Goal: Check status: Check status

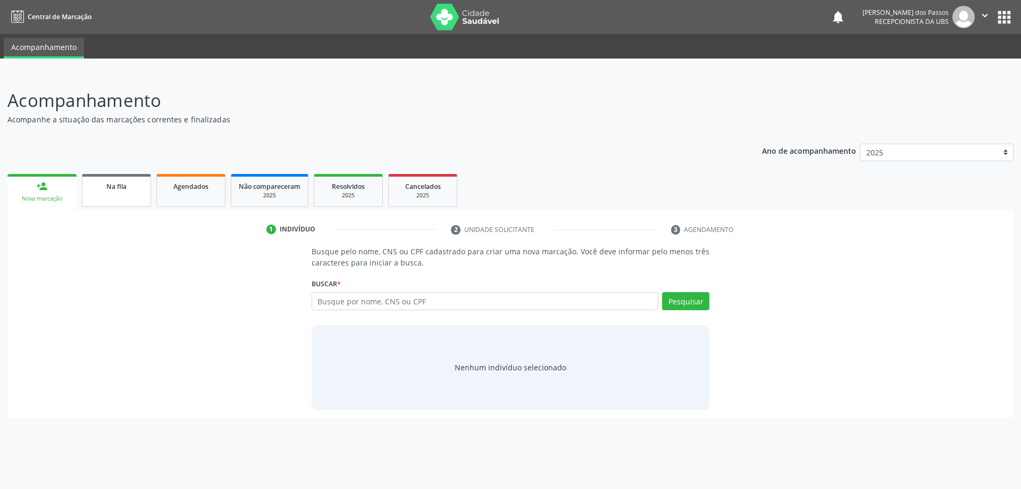
click at [113, 190] on span "Na fila" at bounding box center [116, 186] width 20 height 9
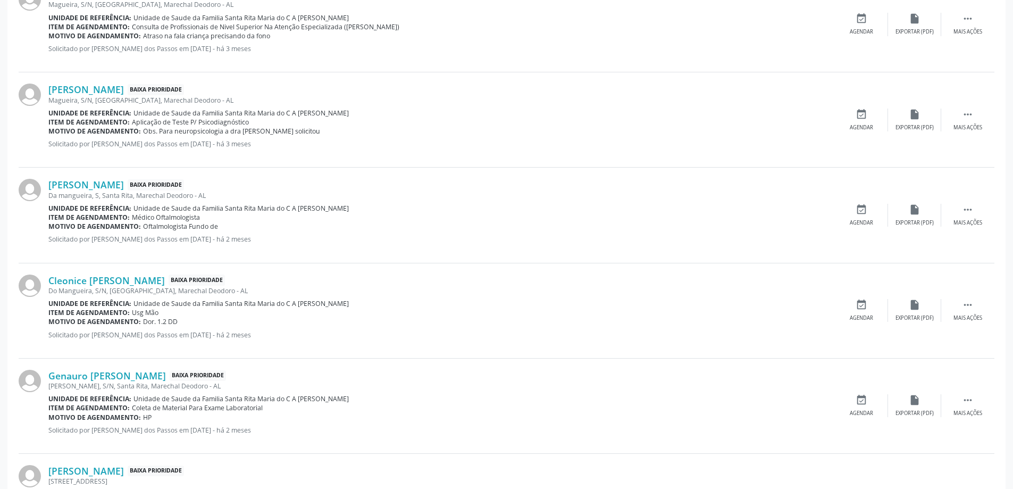
scroll to position [1325, 0]
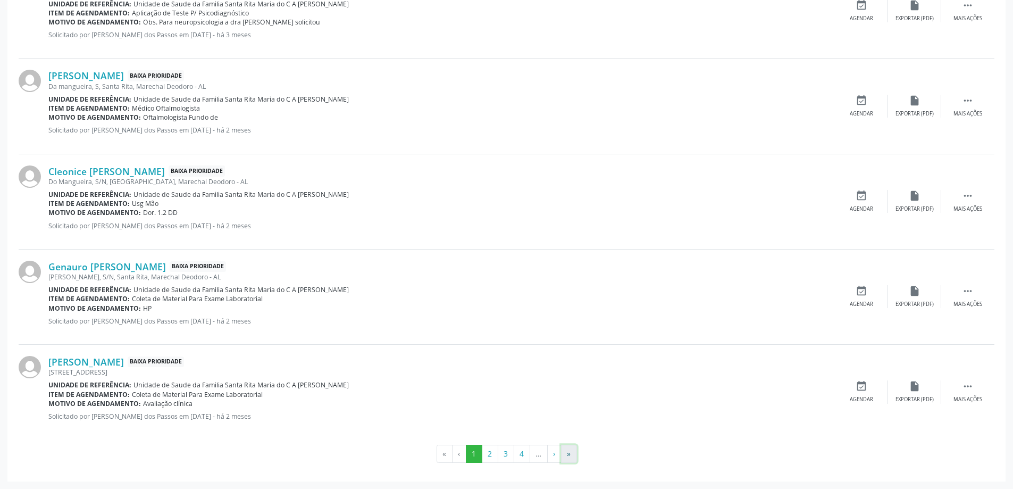
click at [568, 457] on button "»" at bounding box center [569, 454] width 16 height 18
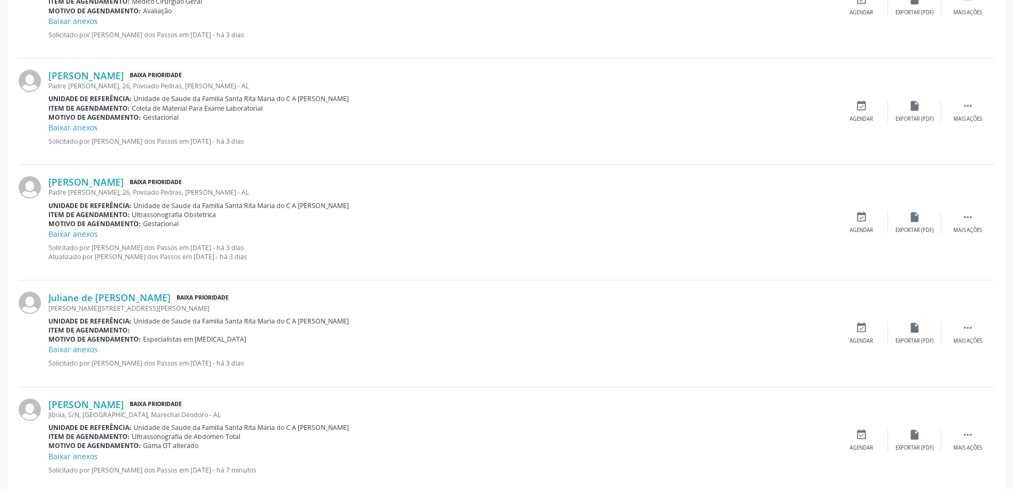
scroll to position [734, 0]
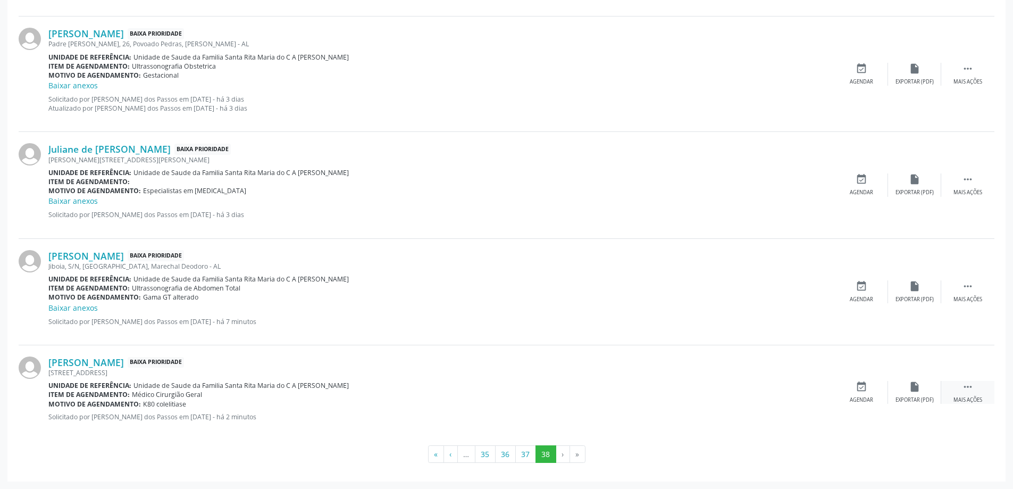
click at [973, 384] on icon "" at bounding box center [968, 387] width 12 height 12
click at [813, 388] on icon "print" at bounding box center [809, 387] width 12 height 12
click at [524, 461] on button "37" at bounding box center [525, 454] width 21 height 18
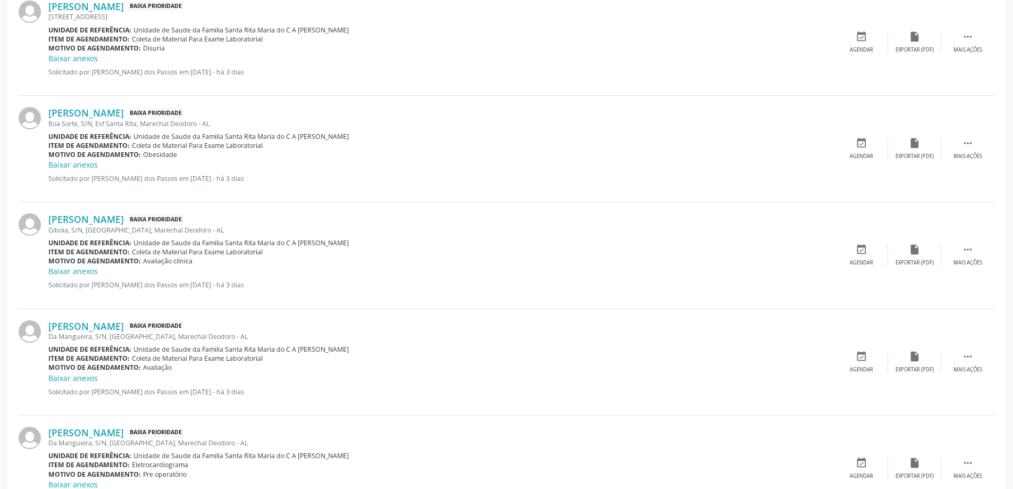
scroll to position [1491, 0]
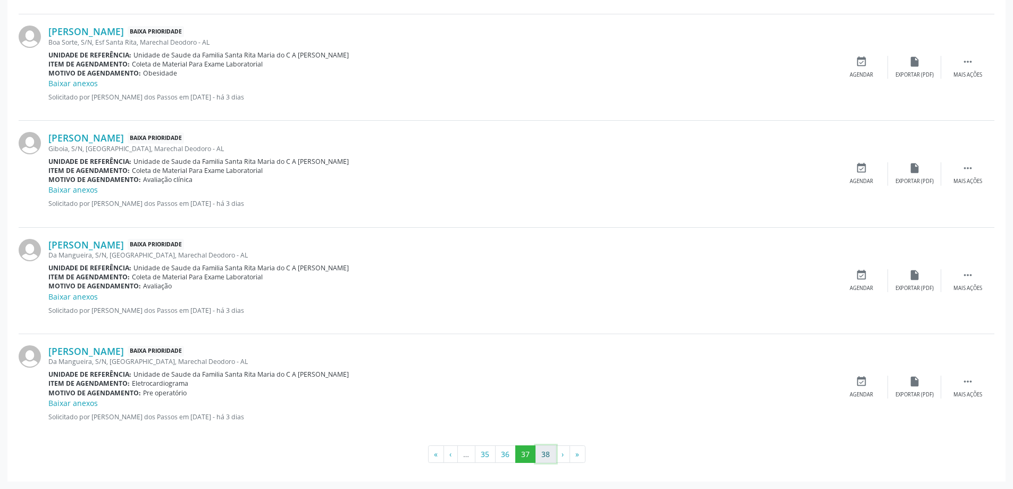
click at [544, 455] on button "38" at bounding box center [546, 454] width 21 height 18
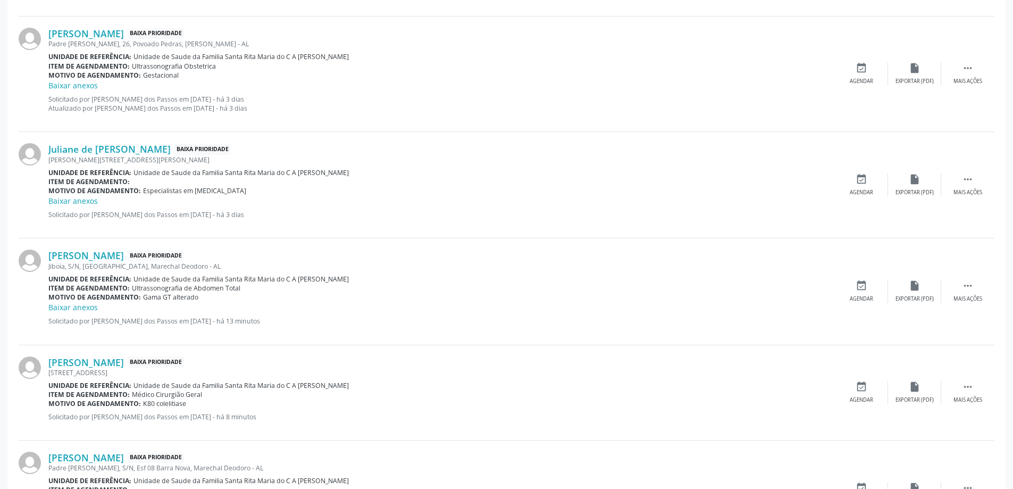
scroll to position [850, 0]
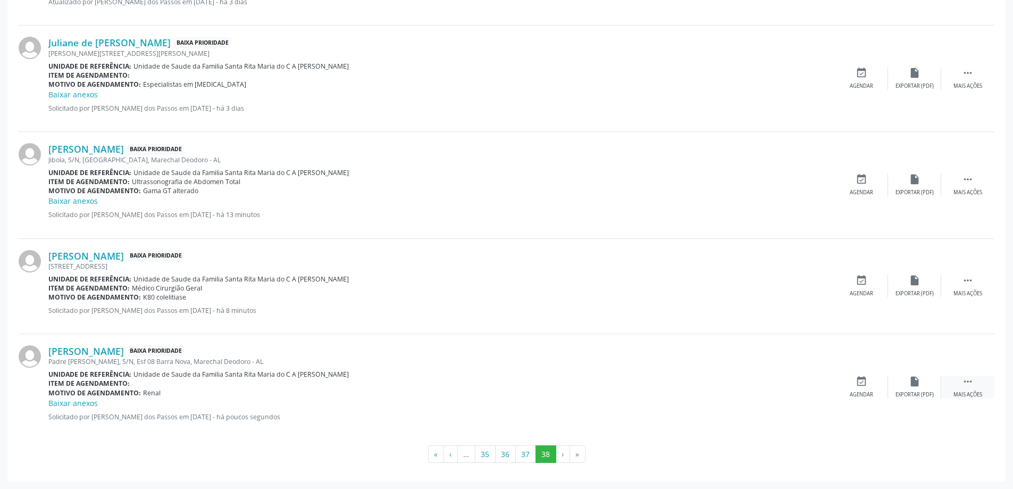
click at [966, 383] on icon "" at bounding box center [968, 382] width 12 height 12
click at [810, 387] on div "print Imprimir" at bounding box center [808, 387] width 53 height 23
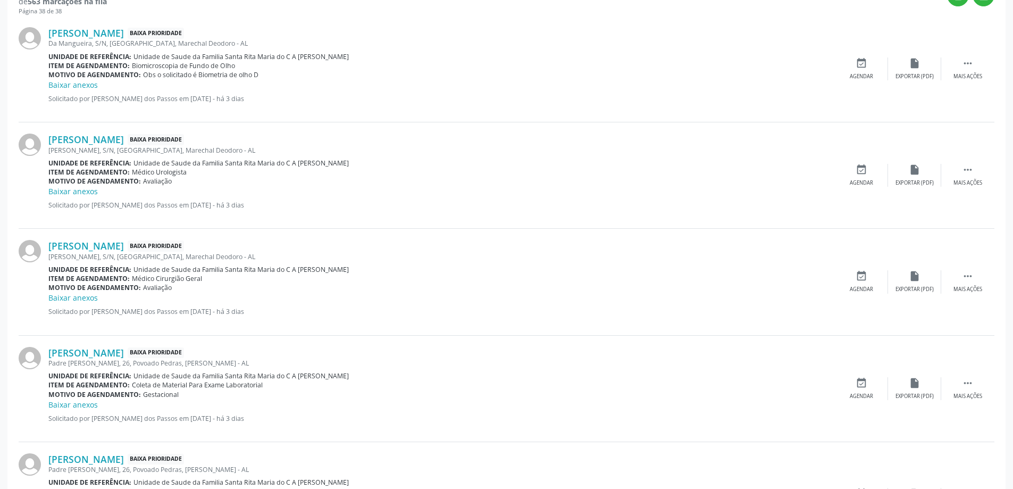
scroll to position [0, 0]
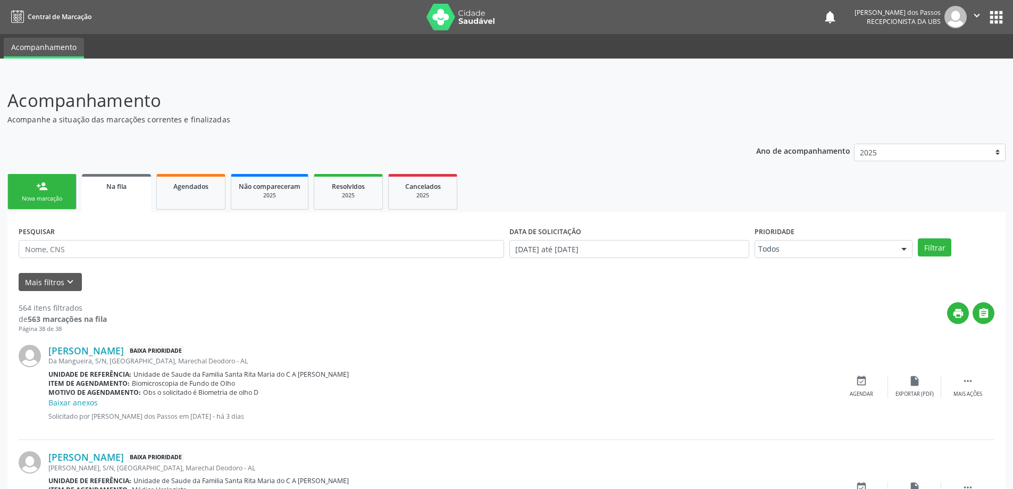
click at [115, 185] on span "Na fila" at bounding box center [116, 186] width 20 height 9
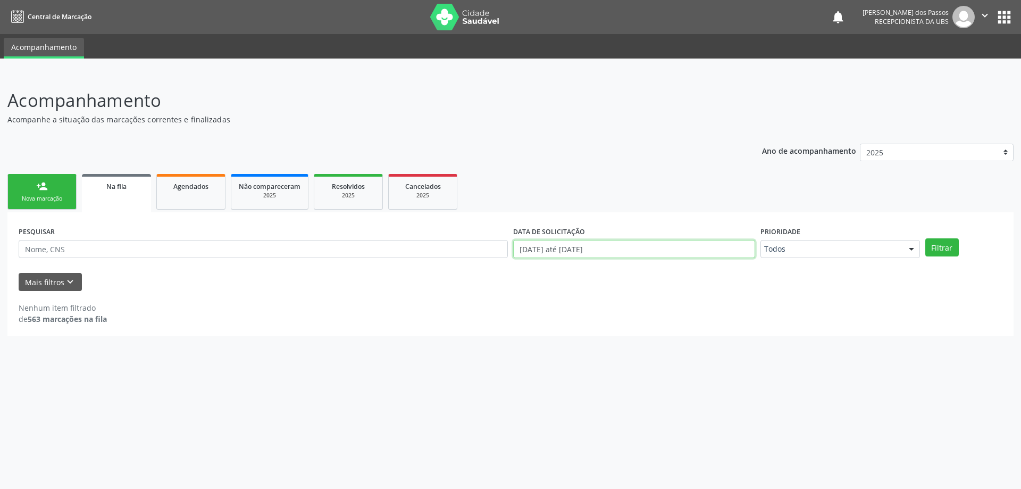
click at [568, 252] on input "[DATE] até [DATE]" at bounding box center [634, 249] width 242 height 18
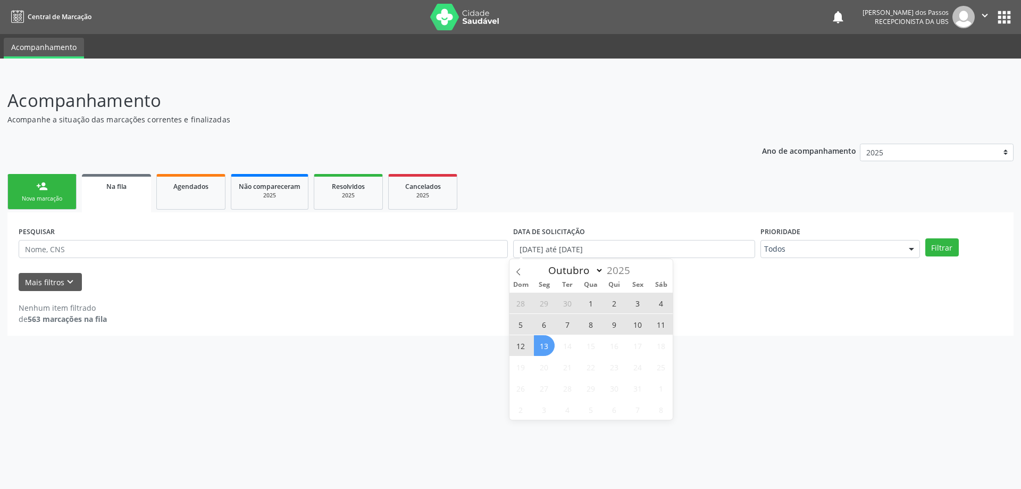
click at [542, 348] on span "13" at bounding box center [544, 345] width 21 height 21
type input "[DATE]"
click at [911, 247] on div at bounding box center [912, 249] width 16 height 18
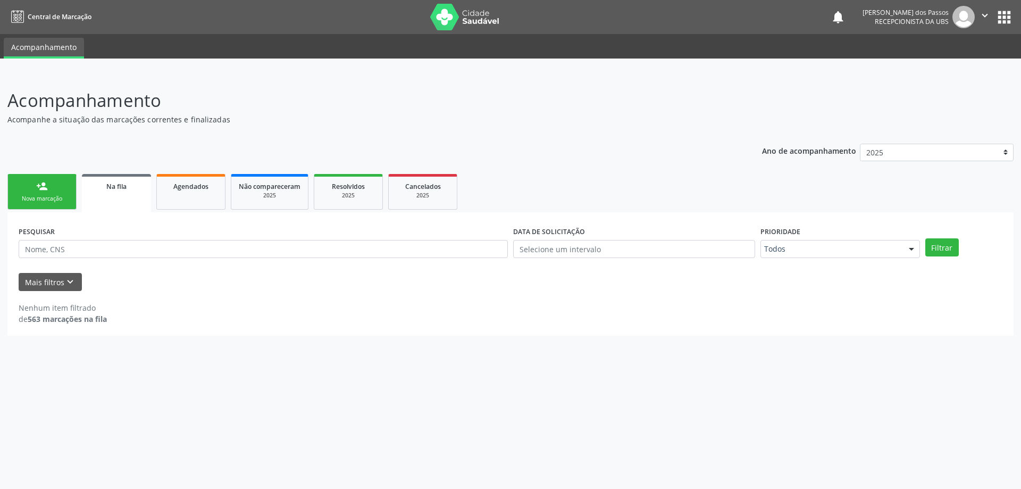
drag, startPoint x: 735, startPoint y: 372, endPoint x: 730, endPoint y: 368, distance: 6.0
click at [733, 372] on div "Acompanhamento Acompanhe a situação das marcações correntes e finalizadas Relat…" at bounding box center [510, 280] width 1021 height 415
click at [571, 251] on input "text" at bounding box center [634, 249] width 242 height 18
drag, startPoint x: 591, startPoint y: 306, endPoint x: 591, endPoint y: 313, distance: 6.4
click at [591, 313] on span "1" at bounding box center [591, 303] width 21 height 21
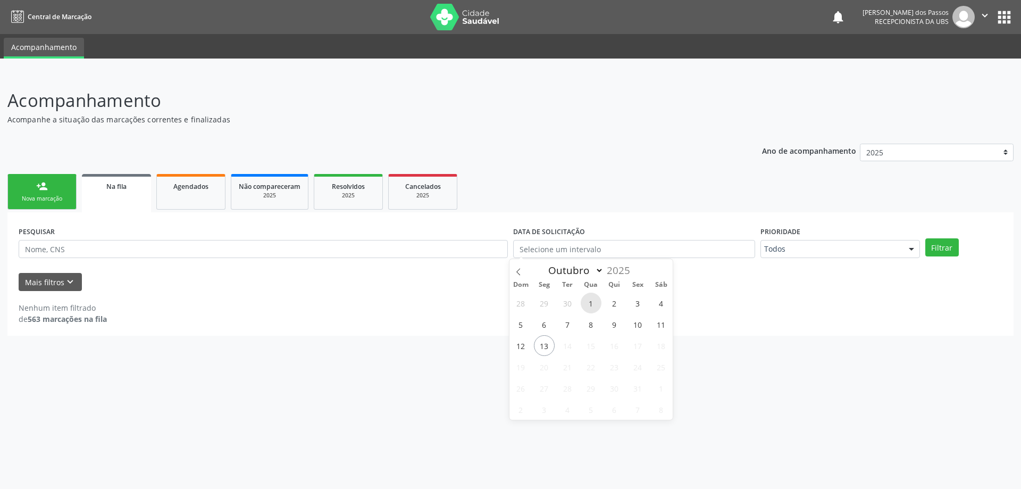
type input "01/10/2025"
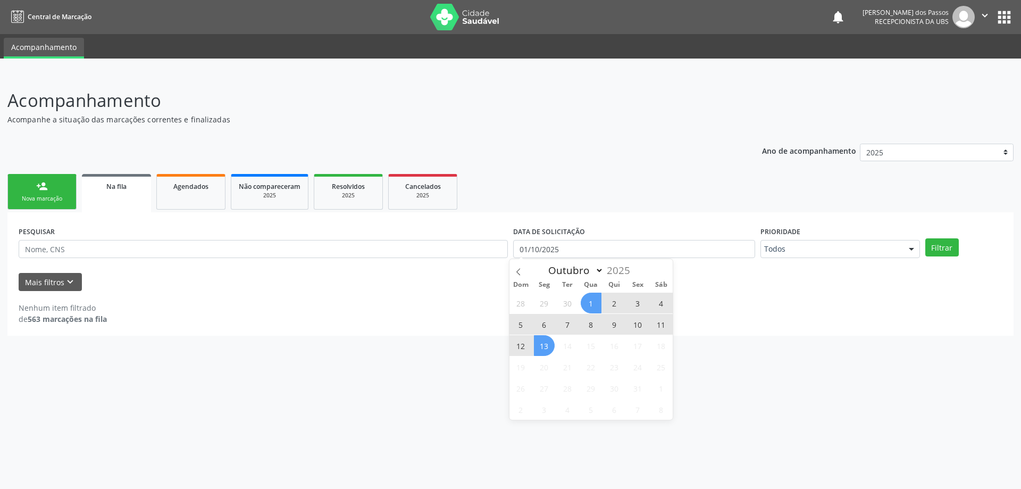
click at [545, 347] on span "13" at bounding box center [544, 345] width 21 height 21
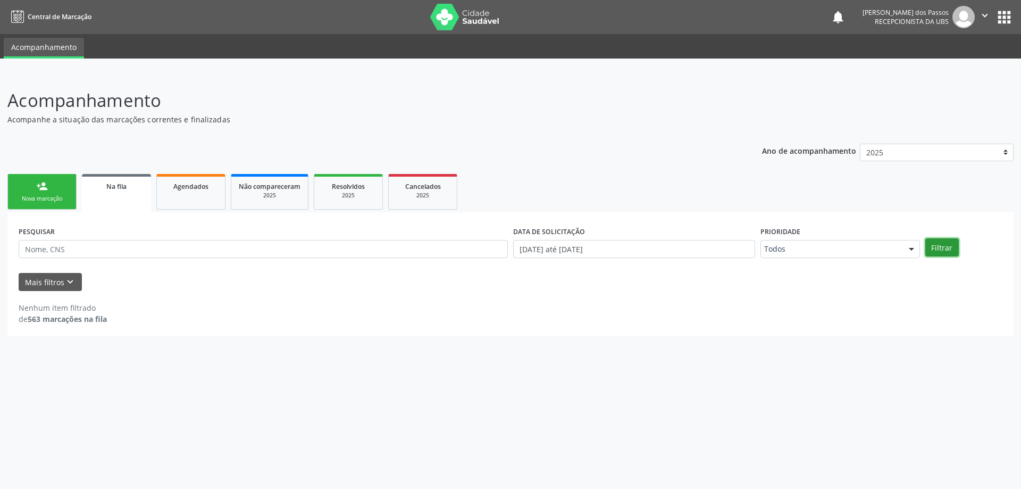
click at [941, 249] on button "Filtrar" at bounding box center [943, 247] width 34 height 18
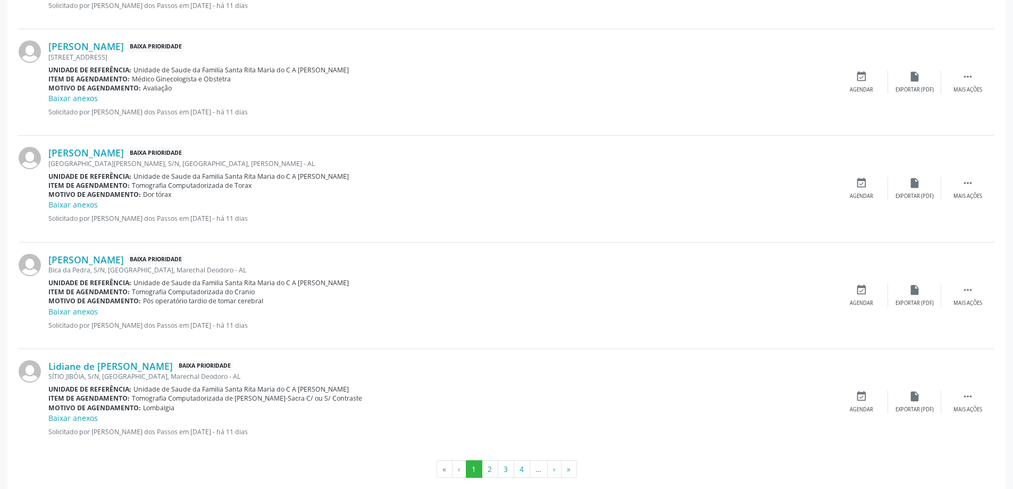
scroll to position [1479, 0]
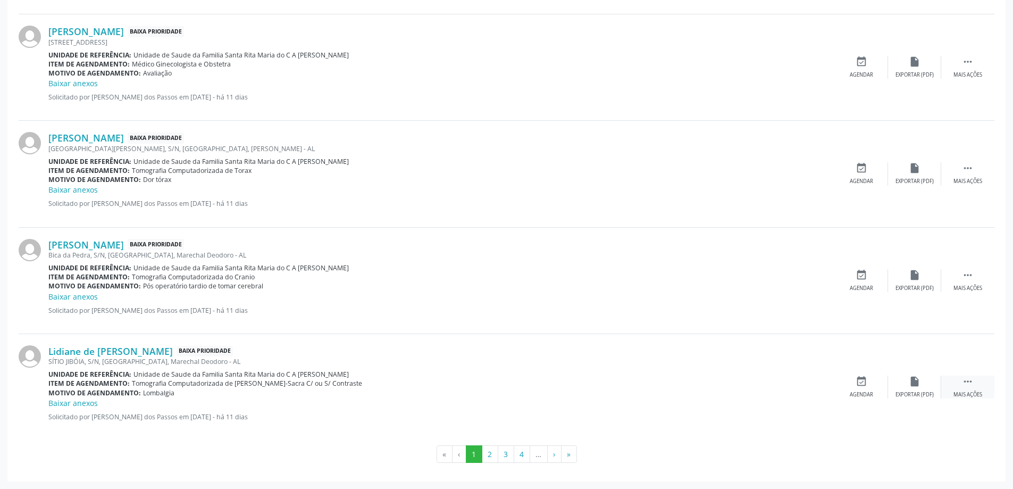
click at [968, 382] on icon "" at bounding box center [968, 382] width 12 height 12
click at [805, 380] on icon "print" at bounding box center [809, 382] width 12 height 12
click at [546, 85] on div "Baixar anexos" at bounding box center [441, 83] width 787 height 11
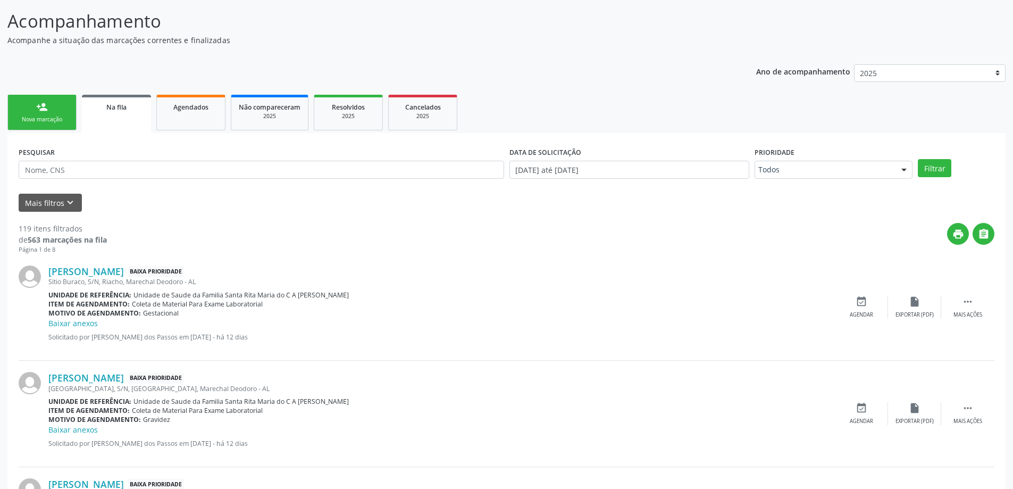
scroll to position [0, 0]
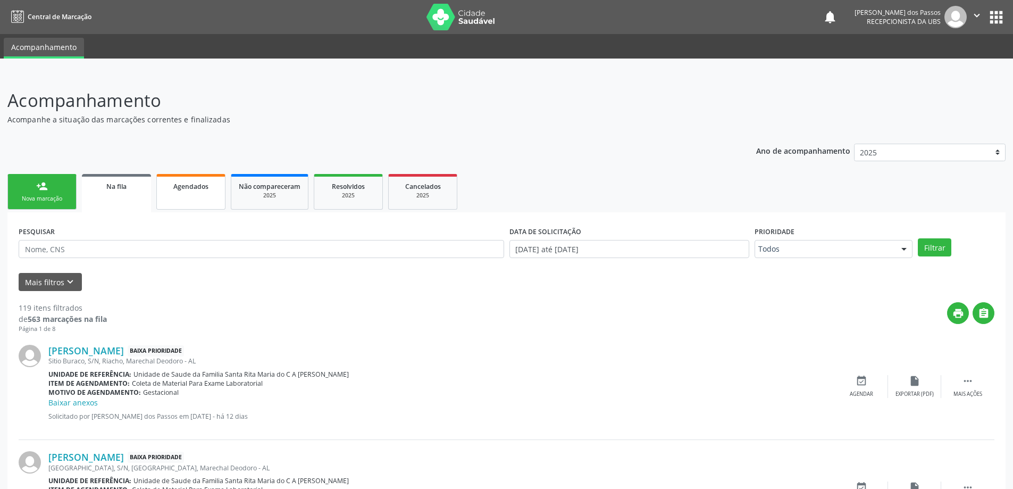
click at [198, 185] on span "Agendados" at bounding box center [190, 186] width 35 height 9
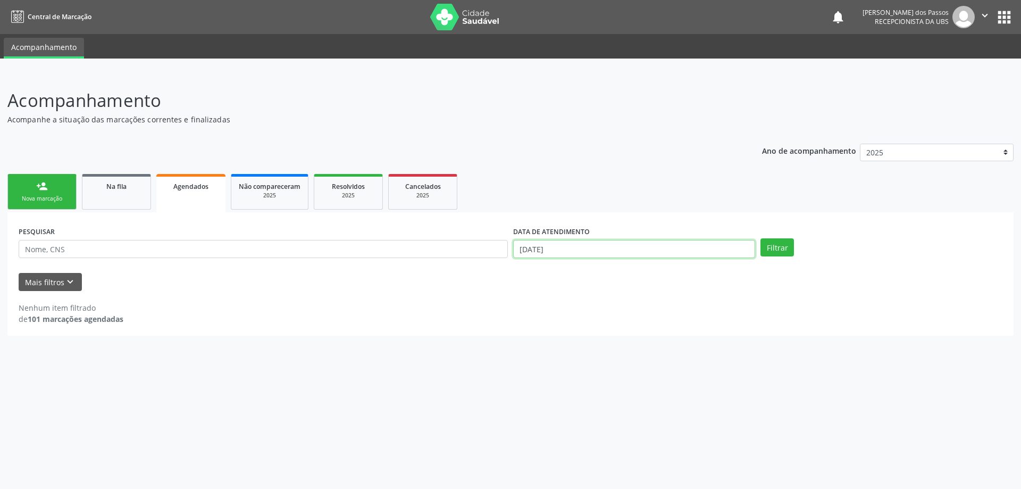
click at [539, 252] on input "[DATE]" at bounding box center [634, 249] width 242 height 18
click at [543, 346] on span "13" at bounding box center [544, 345] width 21 height 21
type input "[DATE]"
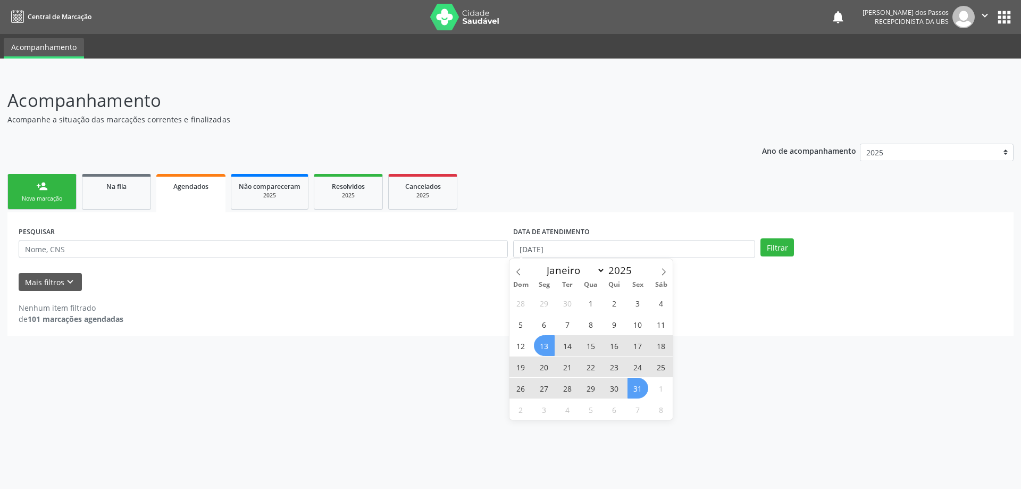
click at [639, 390] on span "31" at bounding box center [638, 388] width 21 height 21
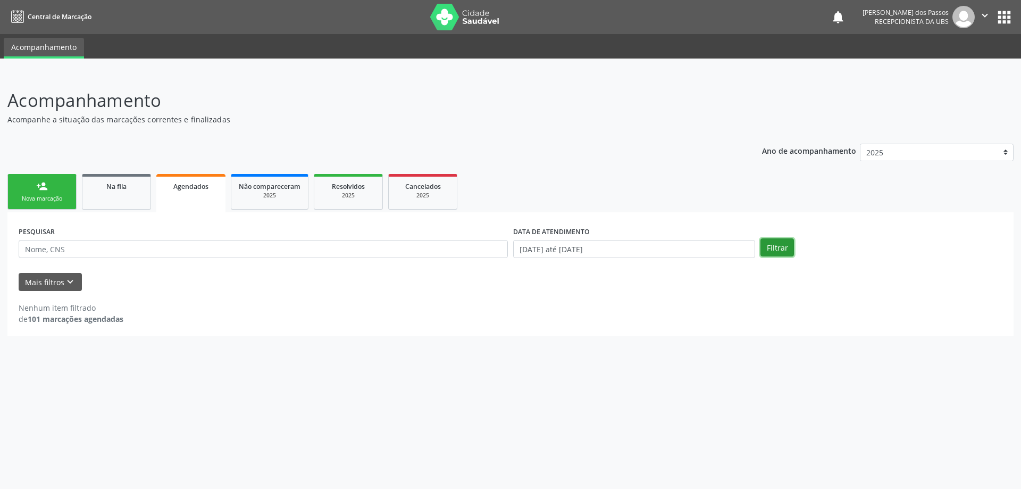
click at [779, 246] on button "Filtrar" at bounding box center [778, 247] width 34 height 18
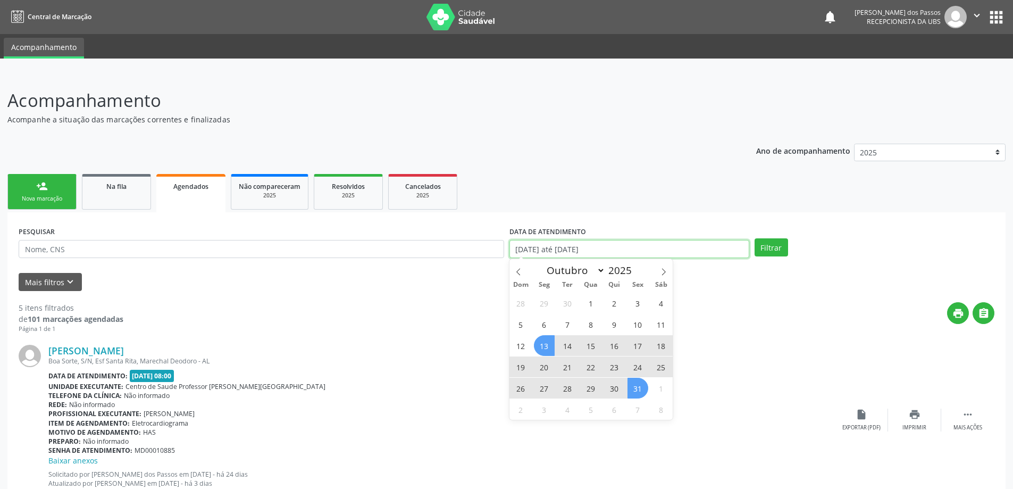
click at [564, 248] on input "[DATE] até [DATE]" at bounding box center [630, 249] width 240 height 18
click at [664, 270] on icon at bounding box center [664, 271] width 4 height 7
select select "10"
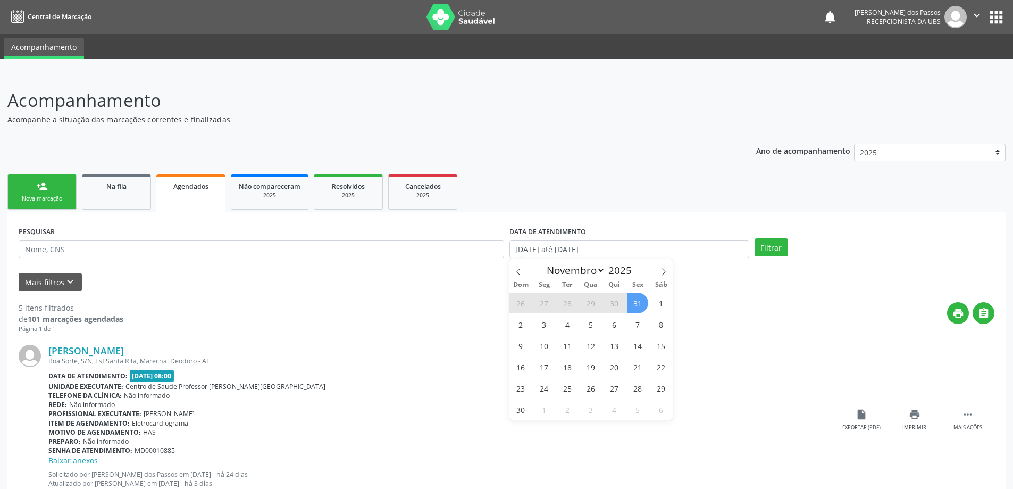
click at [633, 301] on span "31" at bounding box center [638, 303] width 21 height 21
type input "[DATE]"
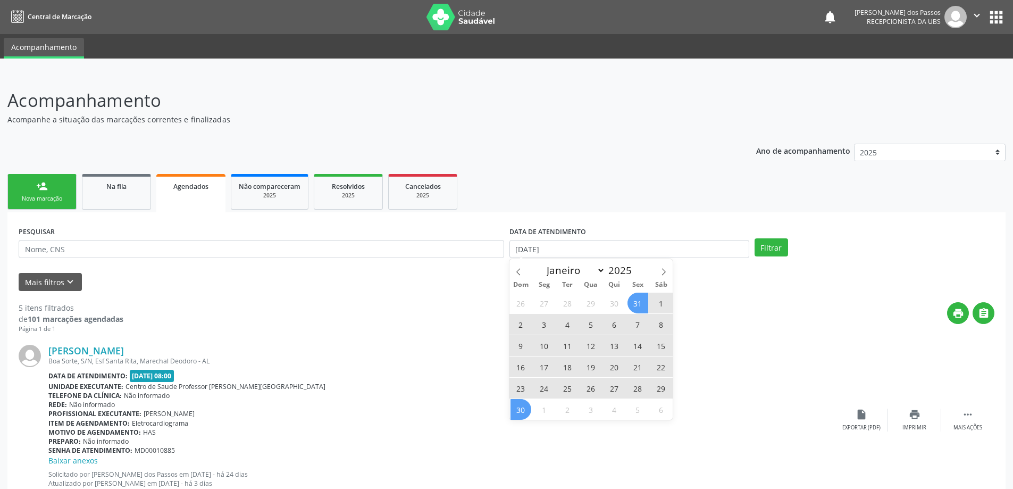
click at [527, 408] on span "30" at bounding box center [521, 409] width 21 height 21
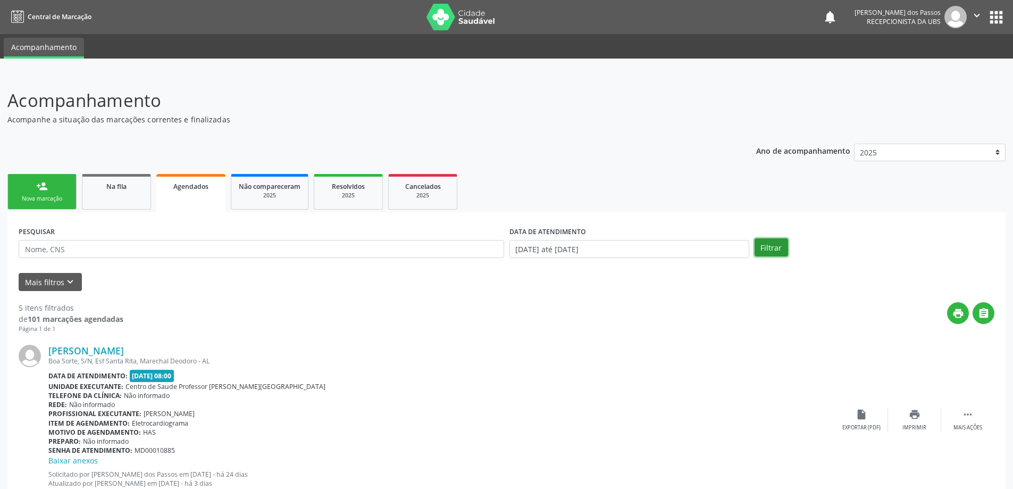
click at [770, 251] on button "Filtrar" at bounding box center [772, 247] width 34 height 18
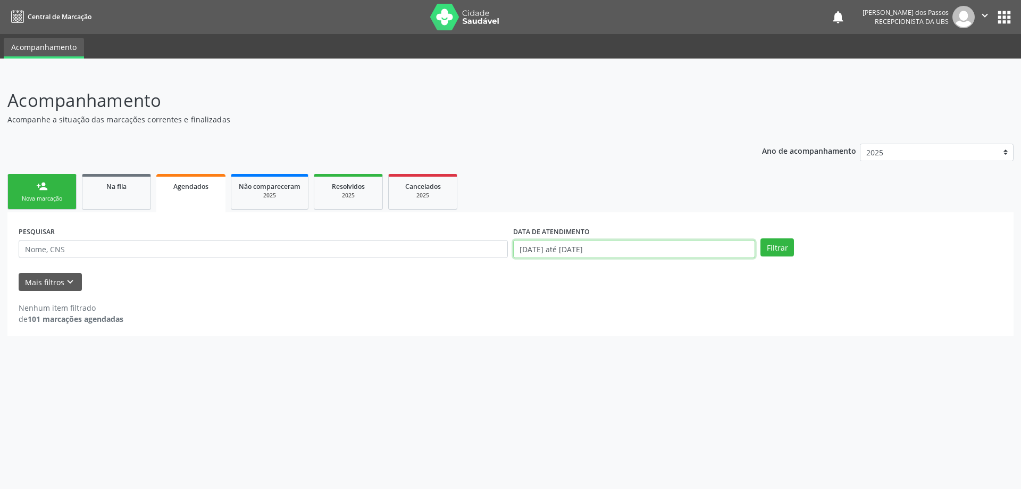
click at [538, 253] on input "[DATE] até [DATE]" at bounding box center [634, 249] width 242 height 18
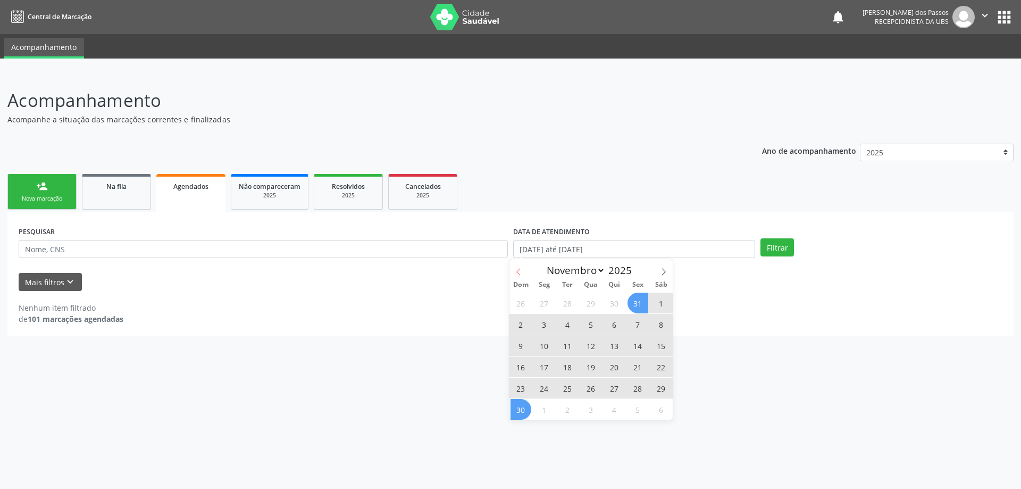
click at [519, 274] on icon at bounding box center [518, 271] width 7 height 7
select select "9"
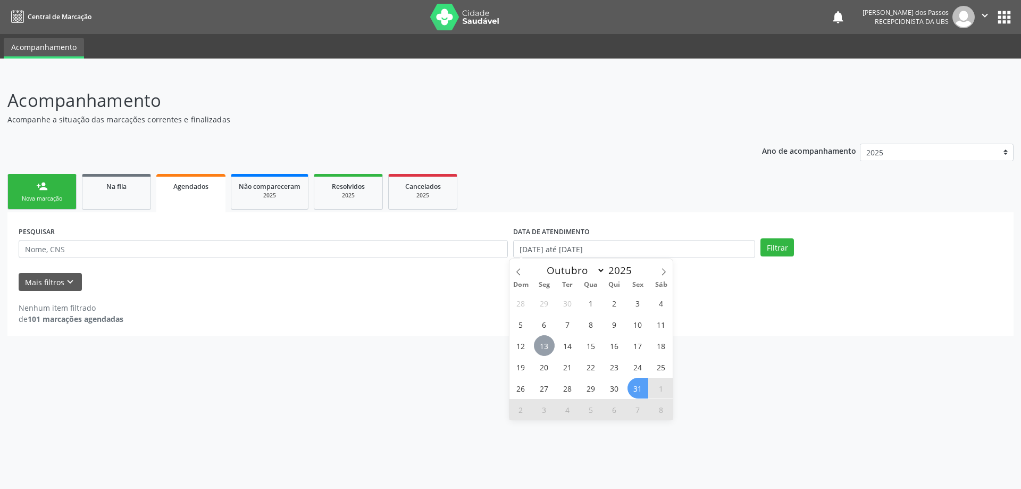
click at [540, 344] on span "13" at bounding box center [544, 345] width 21 height 21
type input "[DATE]"
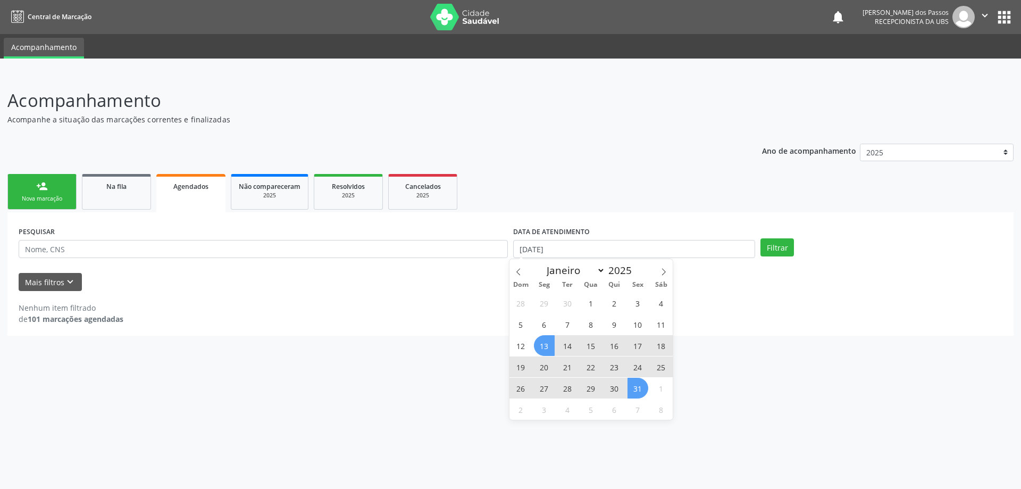
click at [635, 390] on span "31" at bounding box center [638, 388] width 21 height 21
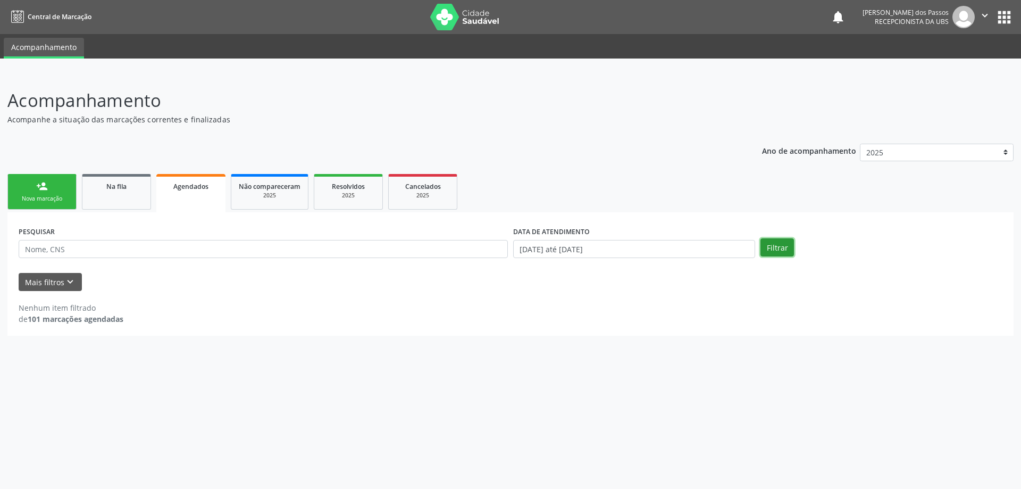
click at [788, 251] on button "Filtrar" at bounding box center [778, 247] width 34 height 18
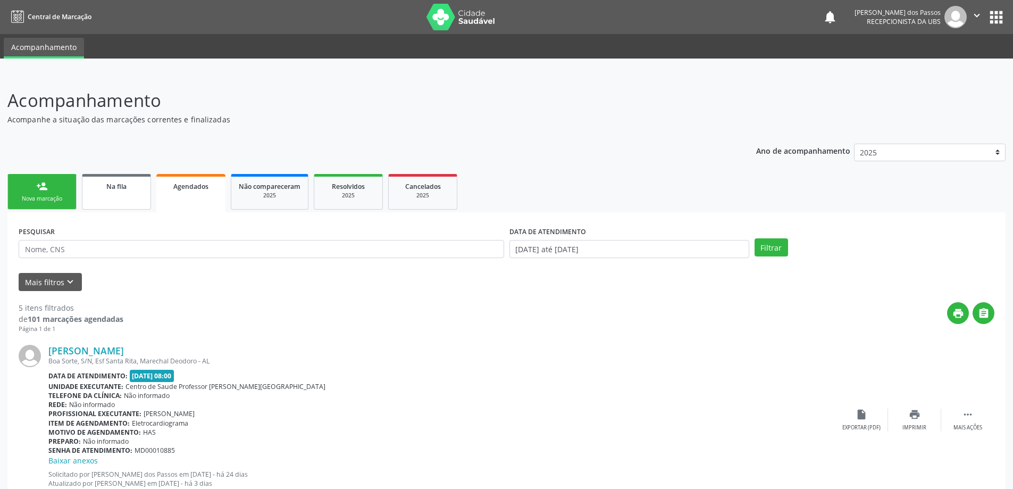
click at [109, 188] on span "Na fila" at bounding box center [116, 186] width 20 height 9
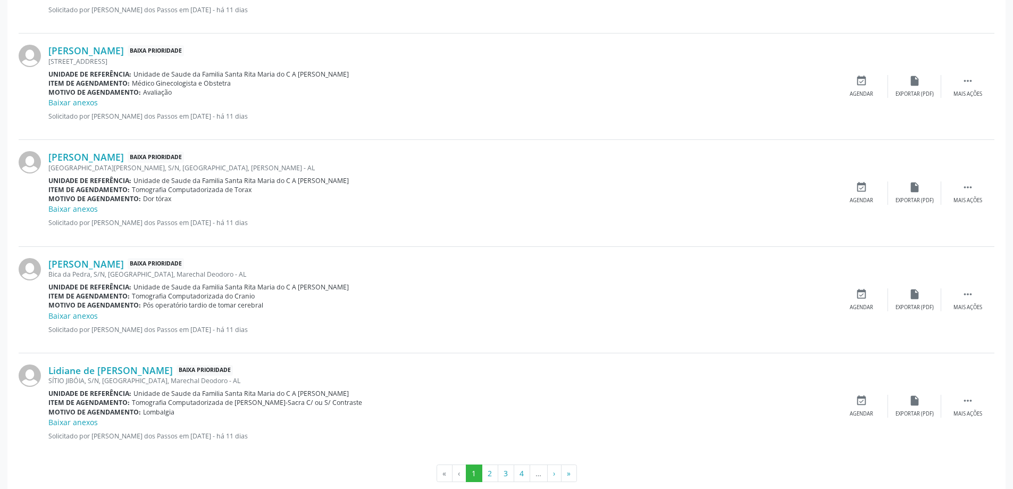
scroll to position [1479, 0]
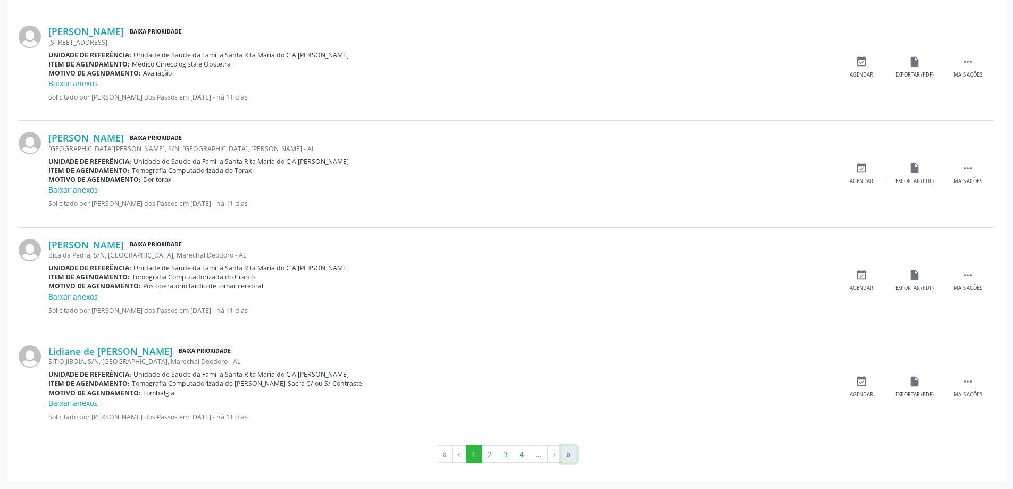
click at [571, 456] on button "»" at bounding box center [569, 454] width 16 height 18
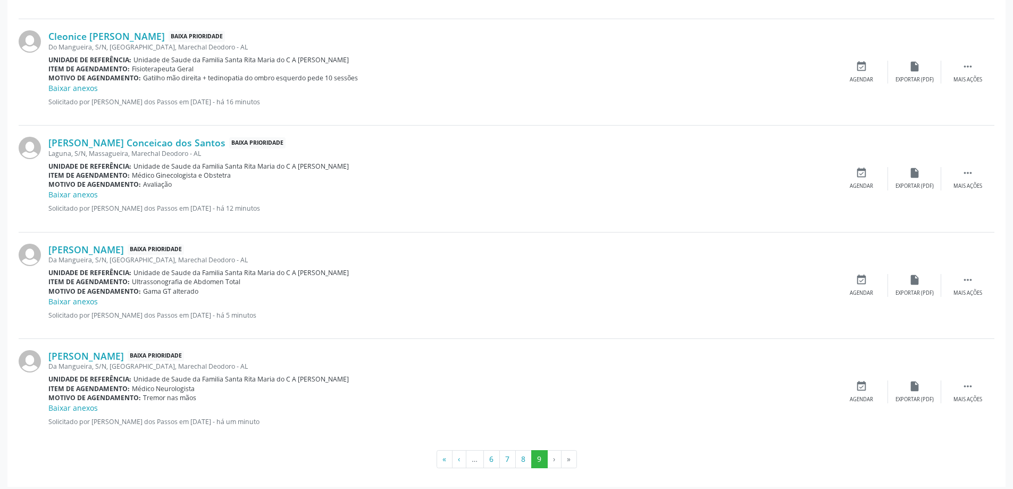
scroll to position [426, 0]
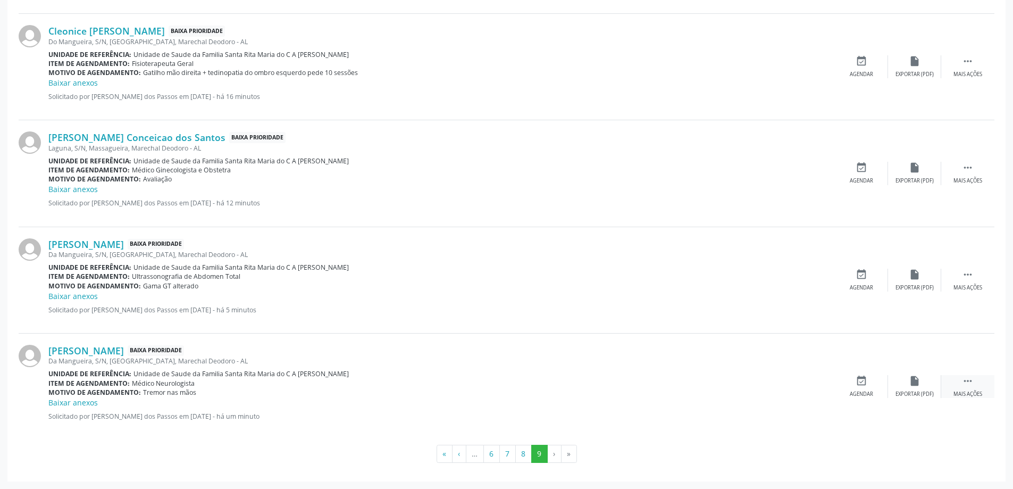
click at [970, 379] on icon "" at bounding box center [968, 381] width 12 height 12
click at [807, 385] on icon "print" at bounding box center [809, 381] width 12 height 12
